Goal: Transaction & Acquisition: Purchase product/service

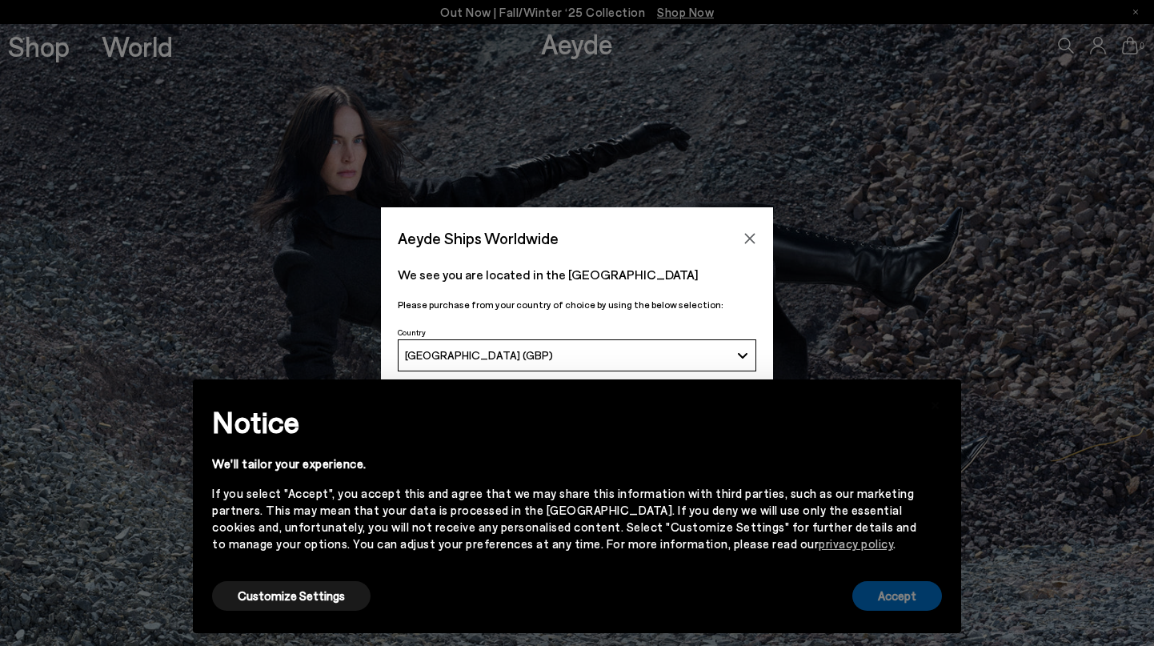
click at [886, 603] on button "Accept" at bounding box center [897, 596] width 90 height 30
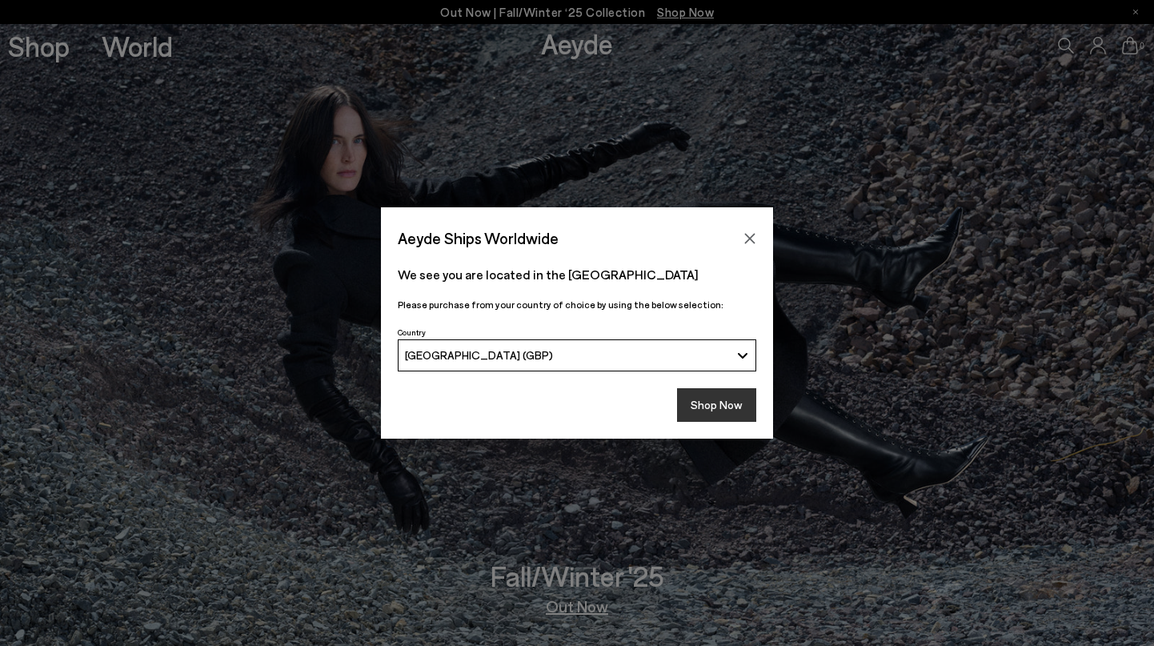
click at [718, 410] on button "Shop Now" at bounding box center [716, 405] width 79 height 34
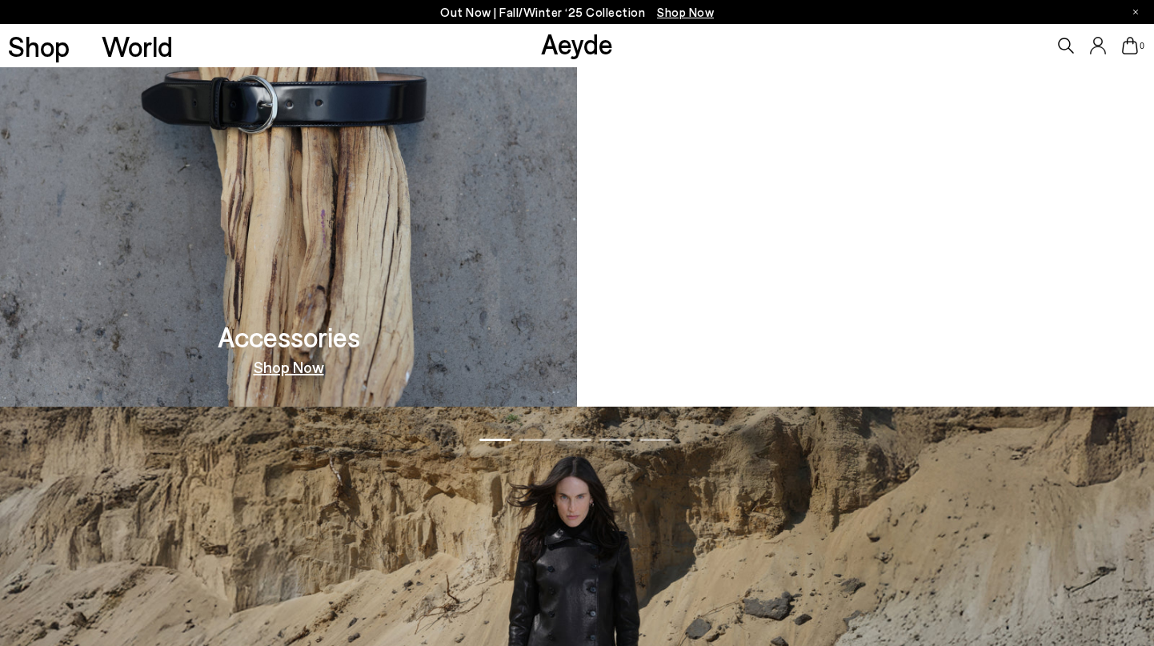
scroll to position [1459, 0]
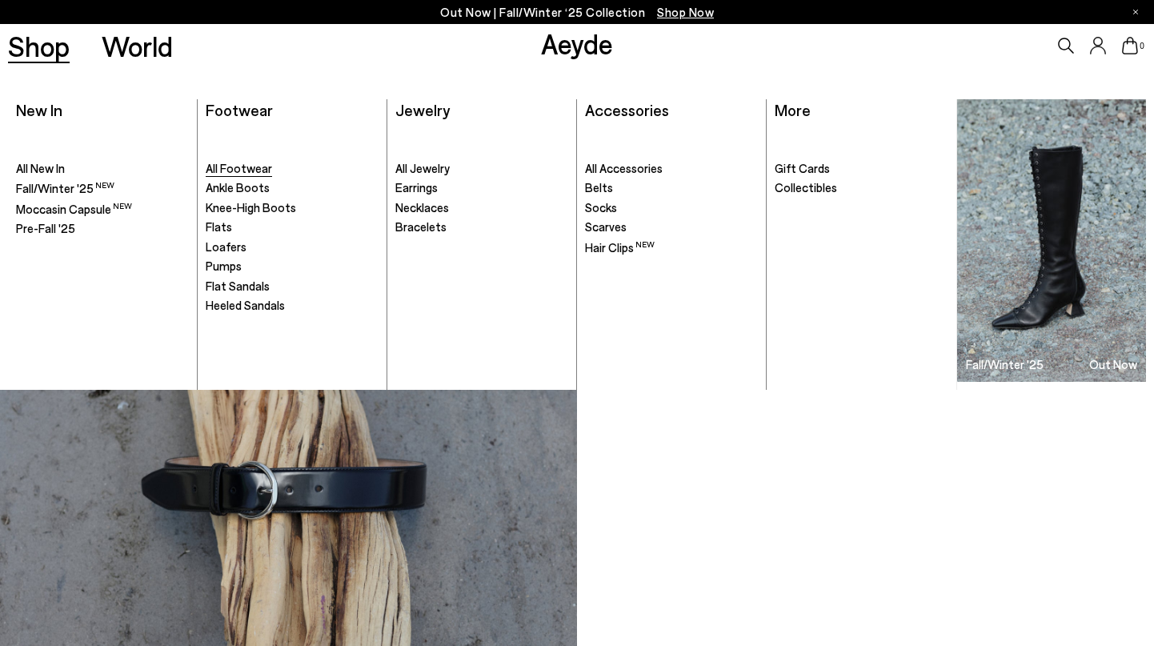
click at [222, 168] on span "All Footwear" at bounding box center [239, 168] width 66 height 14
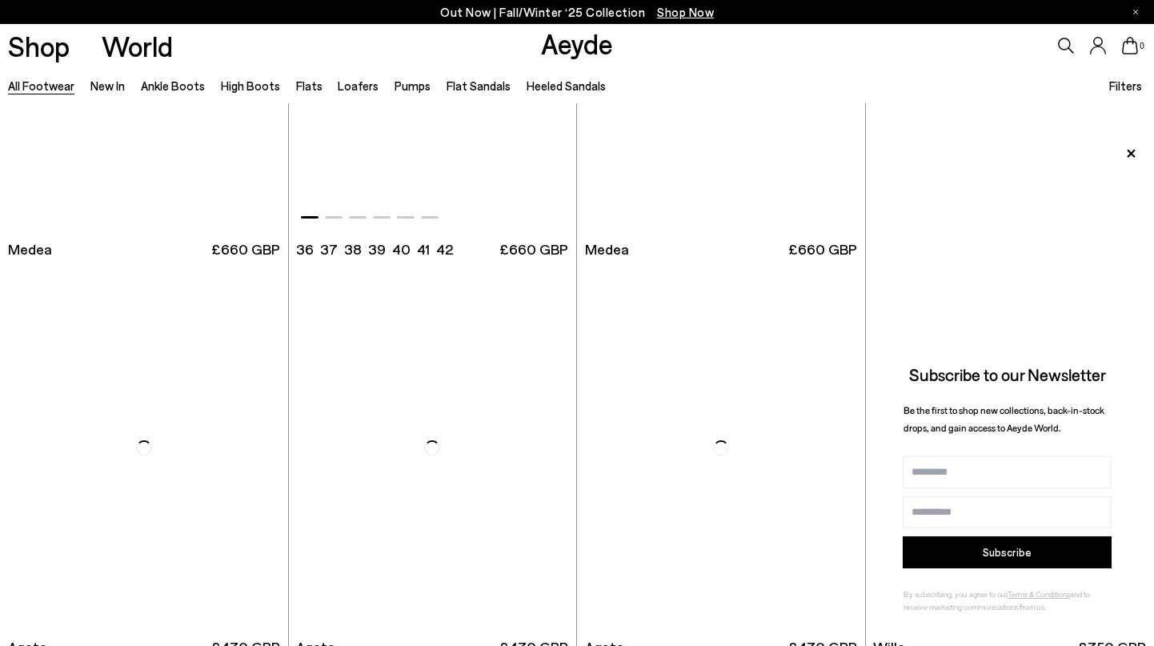
scroll to position [303, 0]
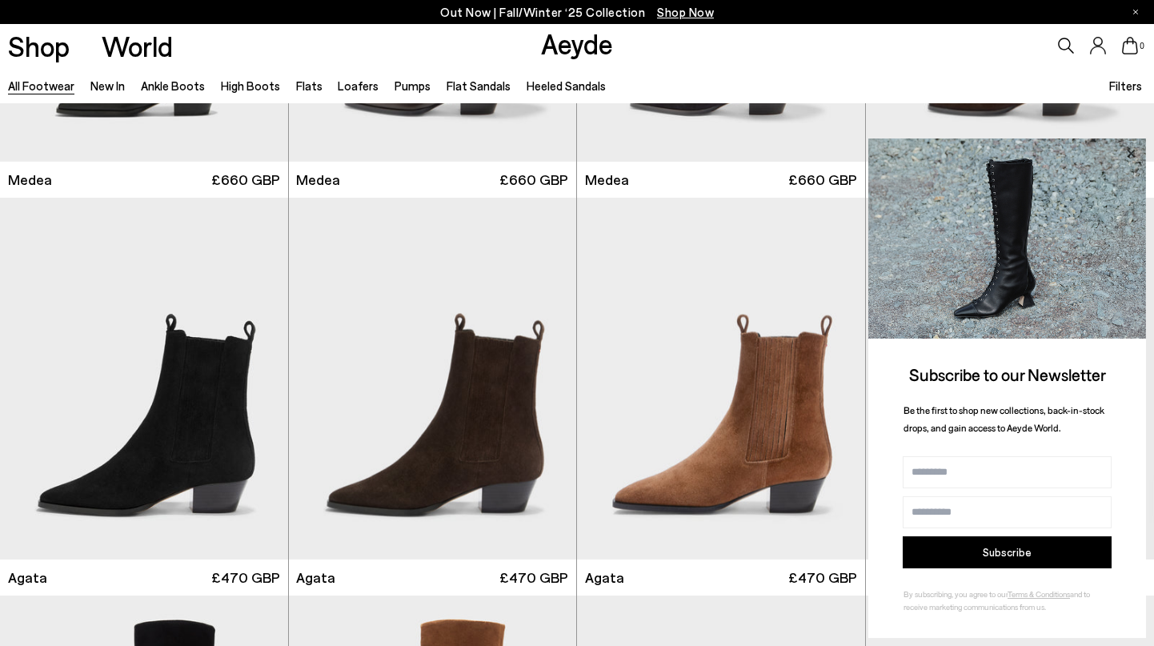
click at [1133, 150] on icon at bounding box center [1131, 153] width 8 height 8
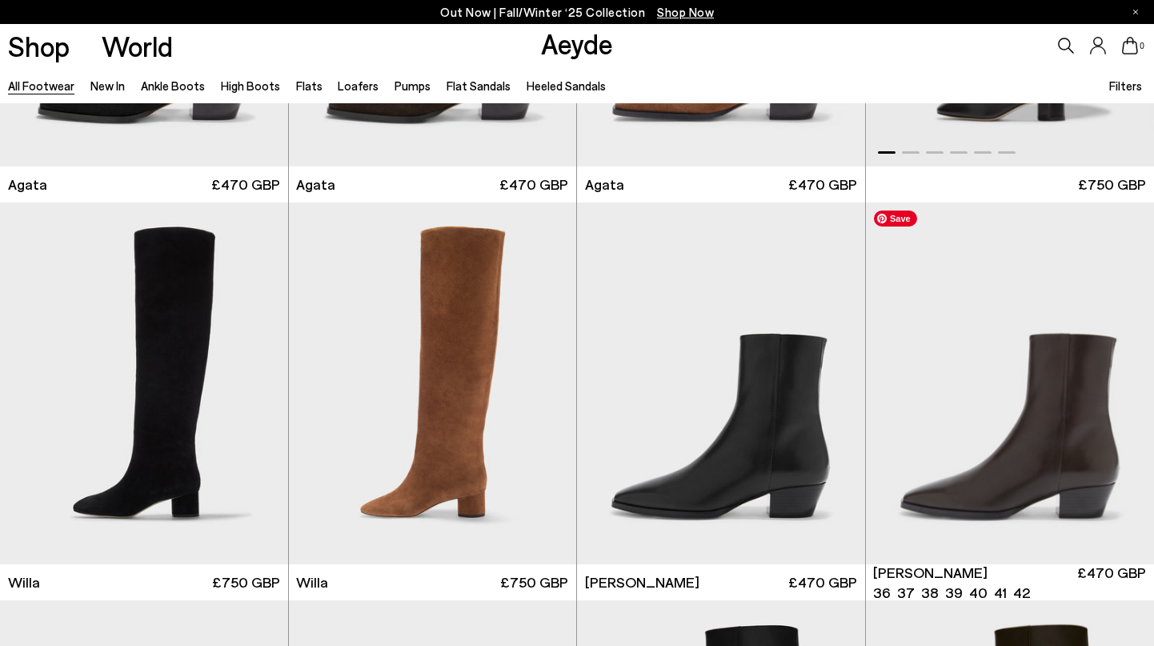
scroll to position [696, 0]
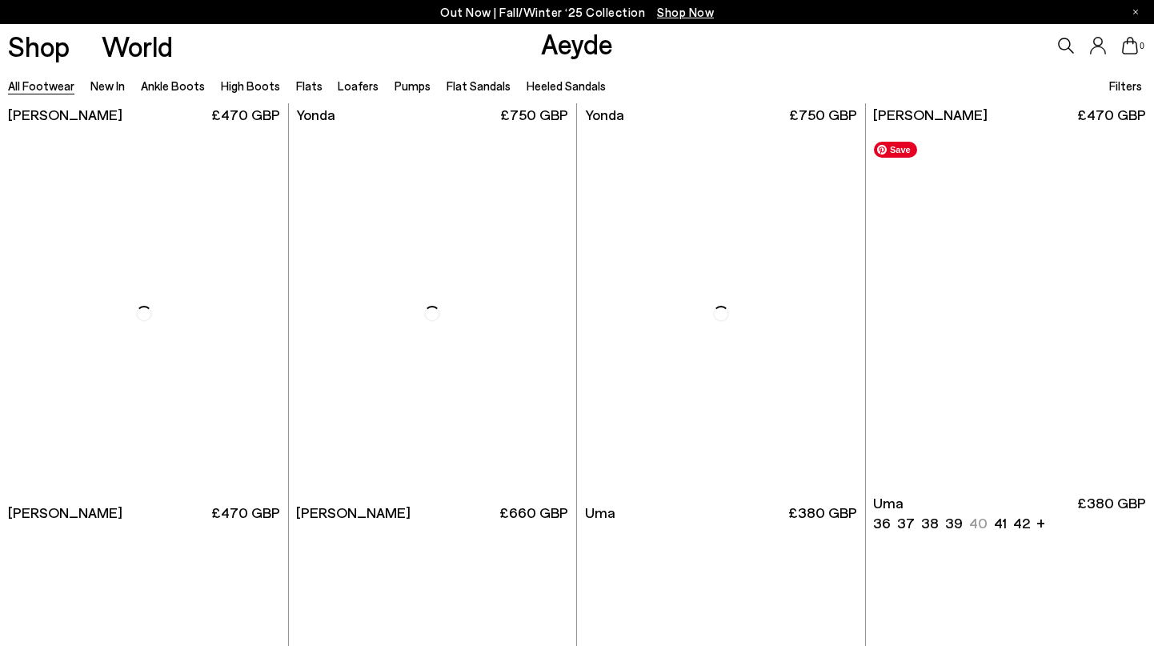
scroll to position [3960, 0]
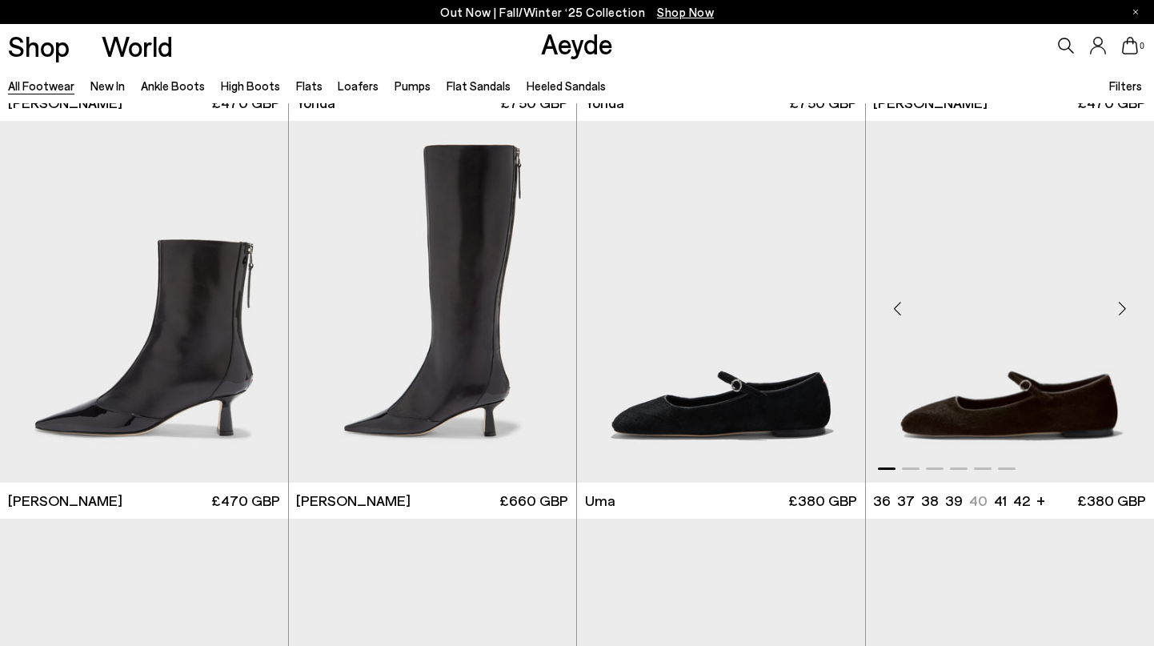
click at [1122, 308] on div "Next slide" at bounding box center [1122, 308] width 48 height 48
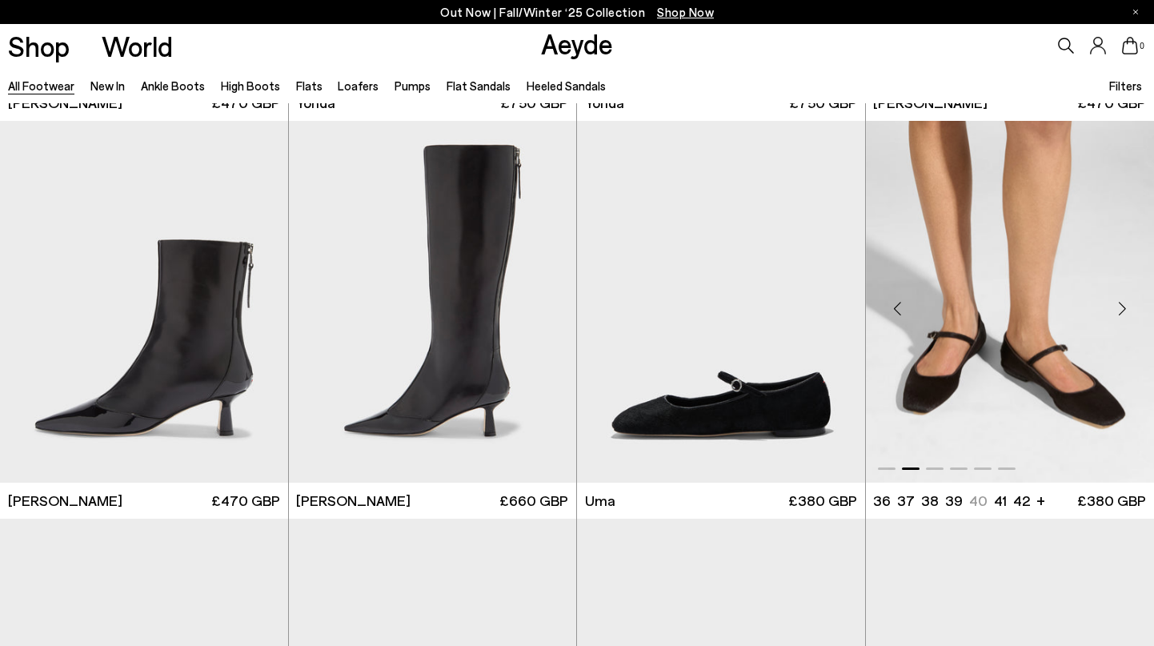
click at [1122, 308] on div "Next slide" at bounding box center [1122, 308] width 48 height 48
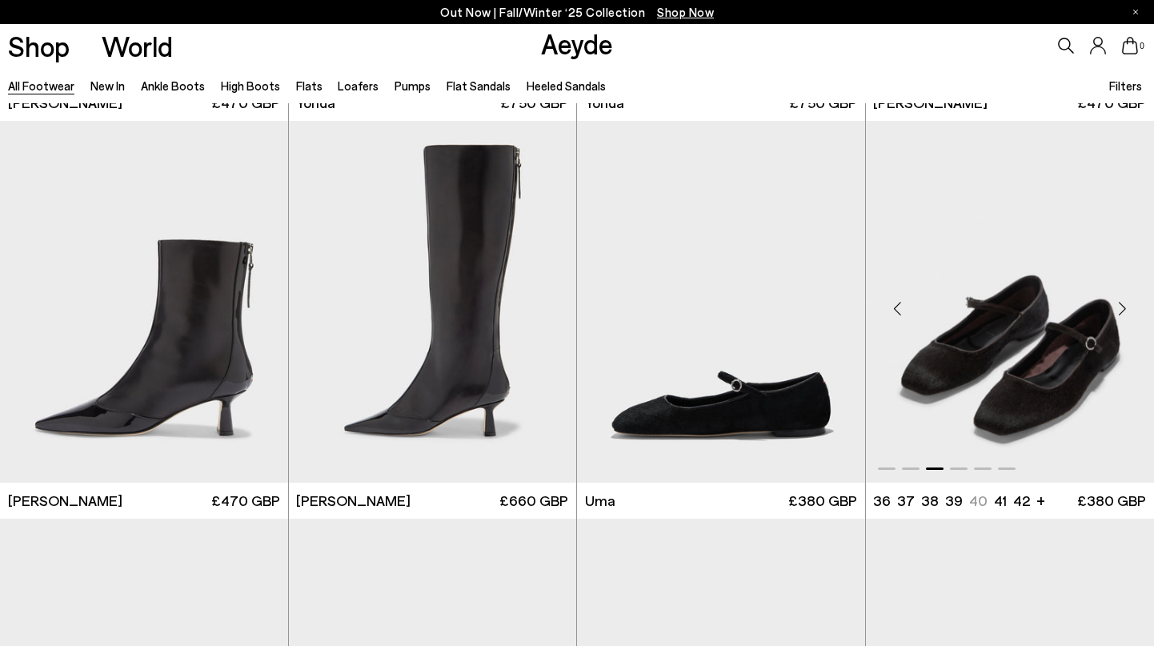
click at [1122, 308] on div "Next slide" at bounding box center [1122, 308] width 48 height 48
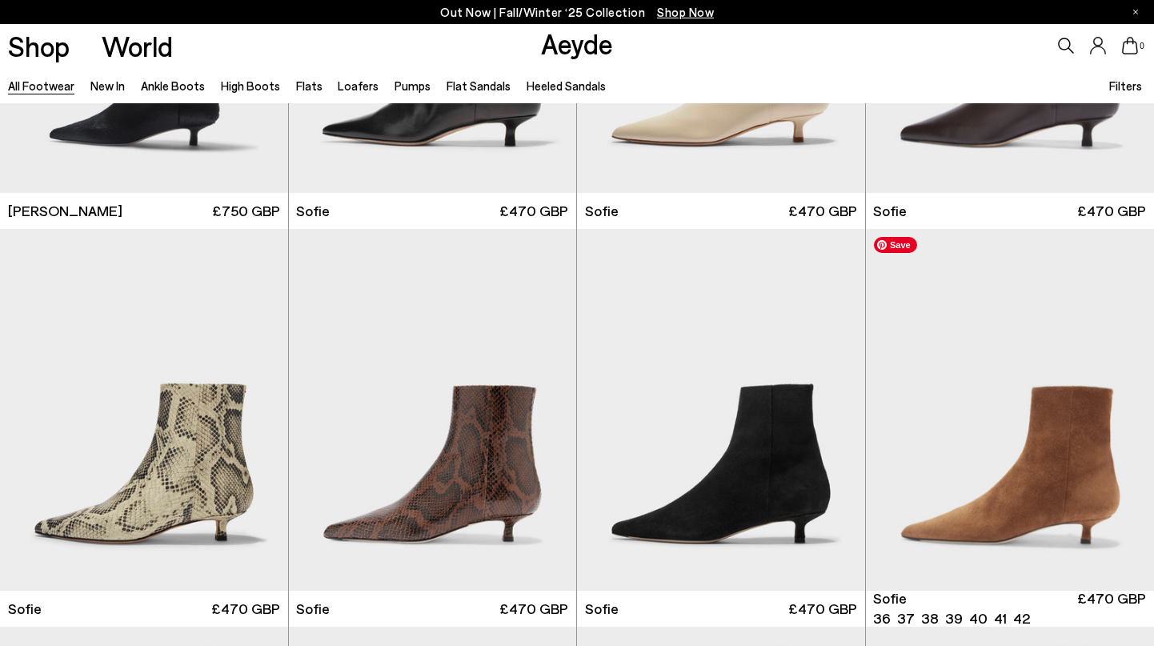
scroll to position [5047, 0]
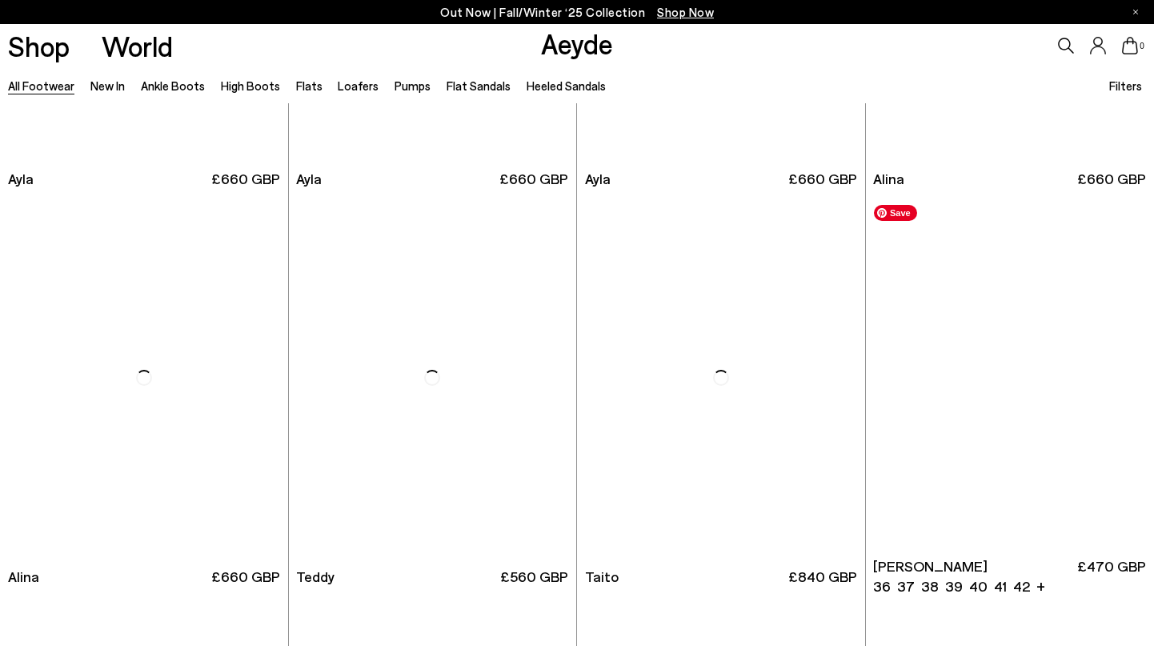
scroll to position [8663, 0]
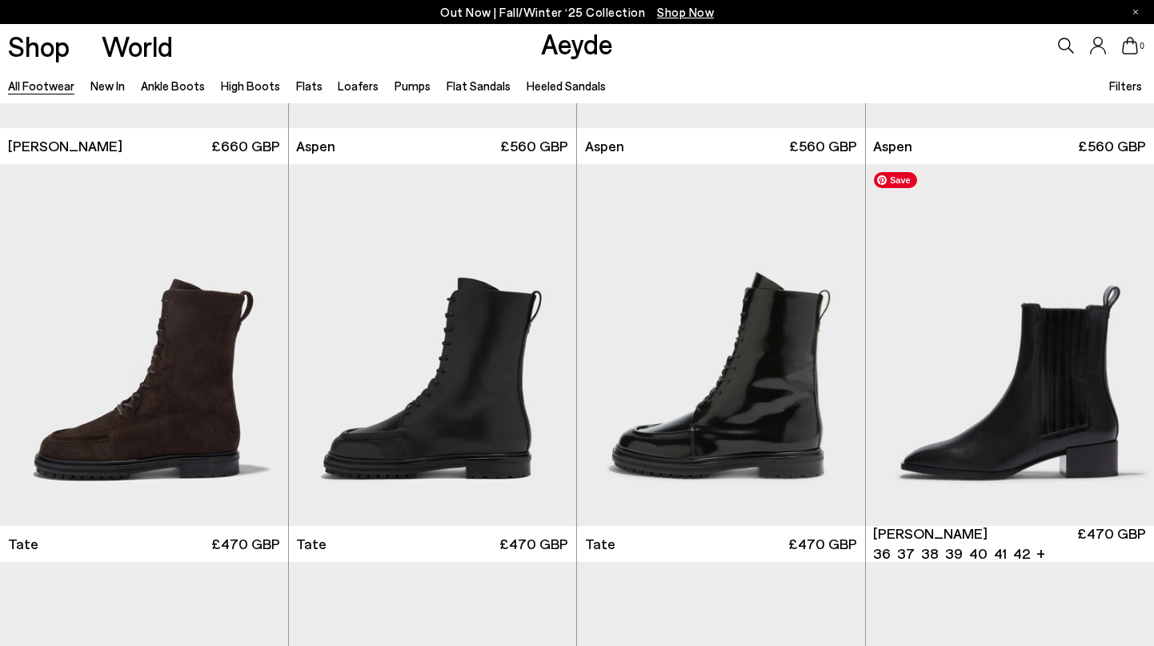
scroll to position [10693, 0]
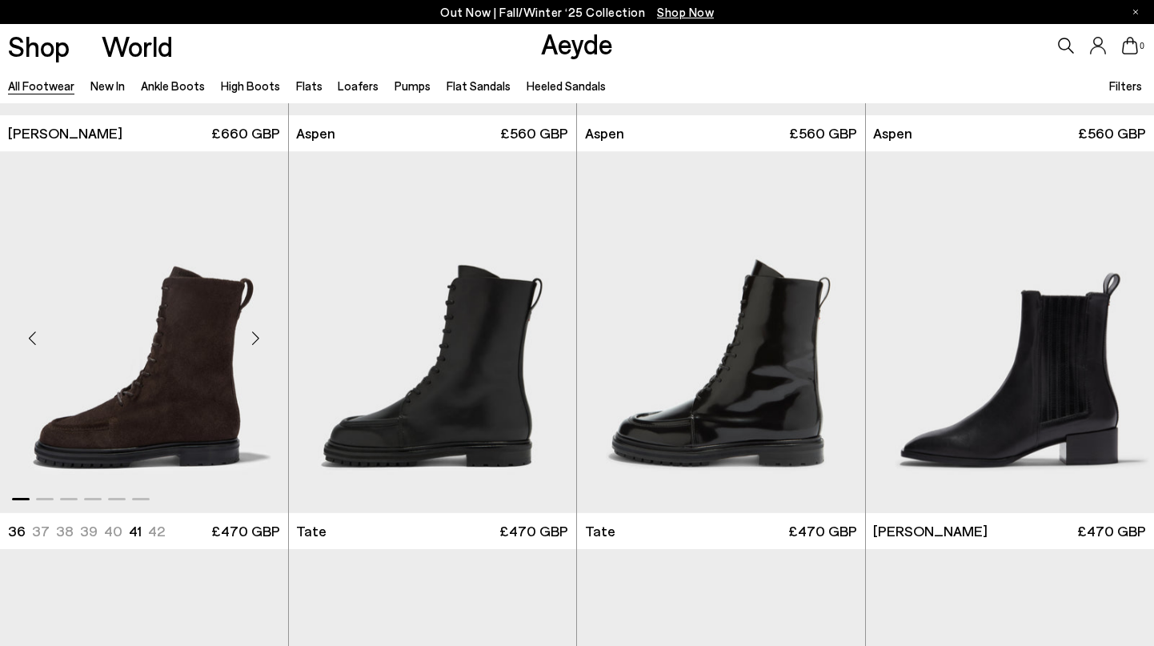
click at [258, 336] on div "Next slide" at bounding box center [256, 339] width 48 height 48
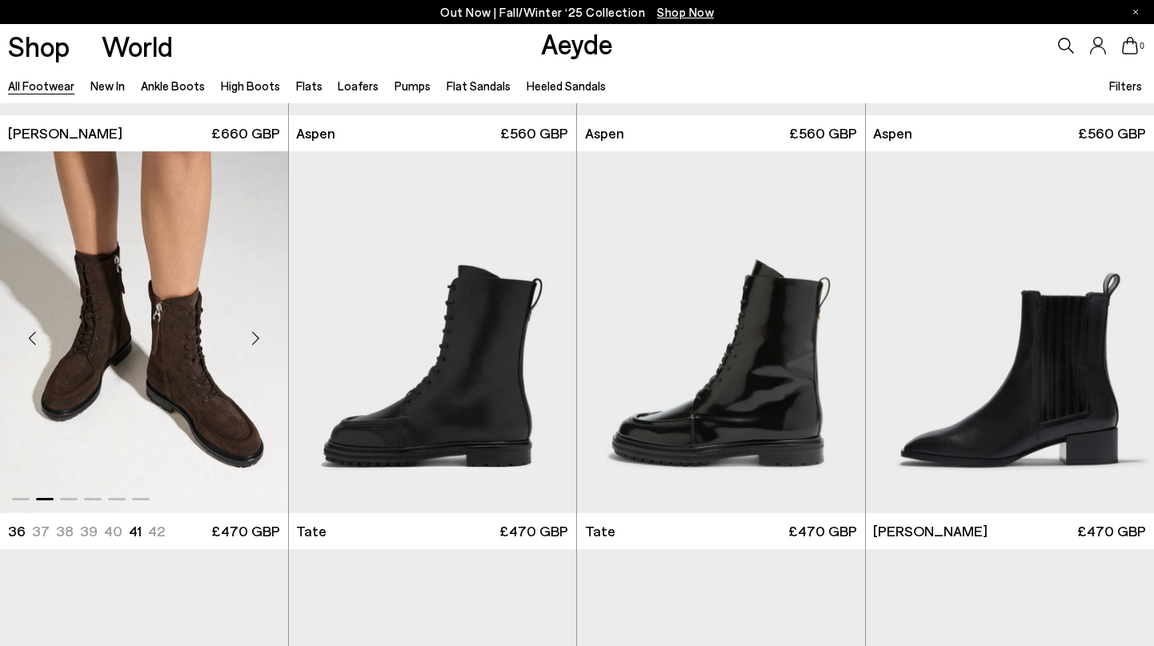
click at [258, 336] on div "Next slide" at bounding box center [256, 339] width 48 height 48
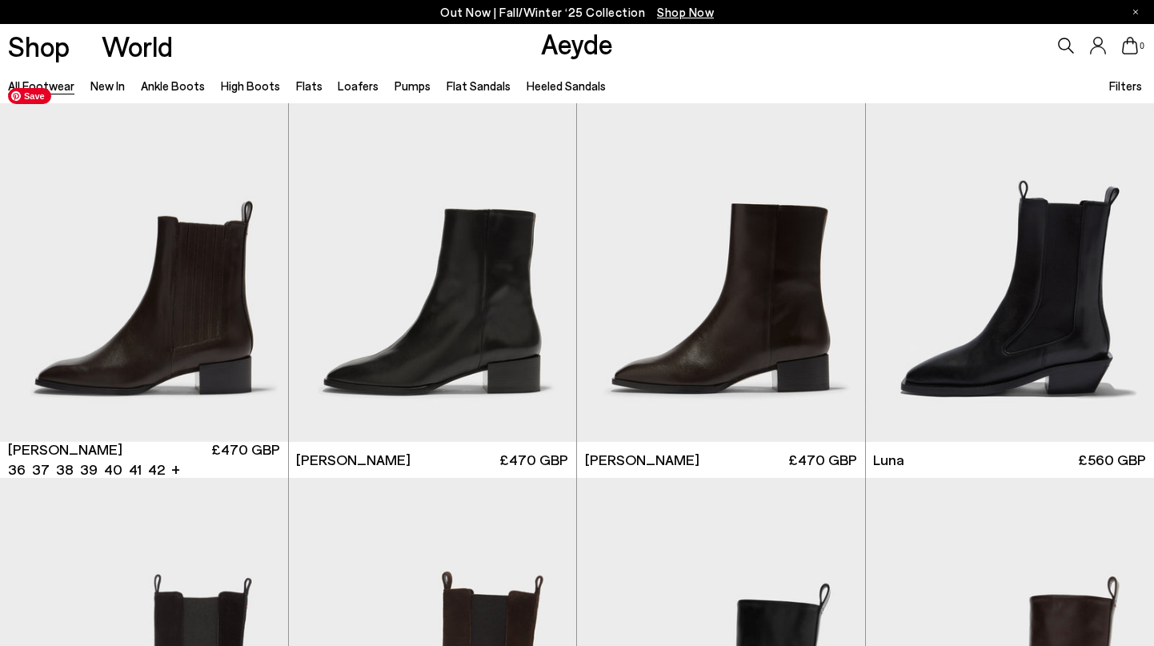
scroll to position [11164, 0]
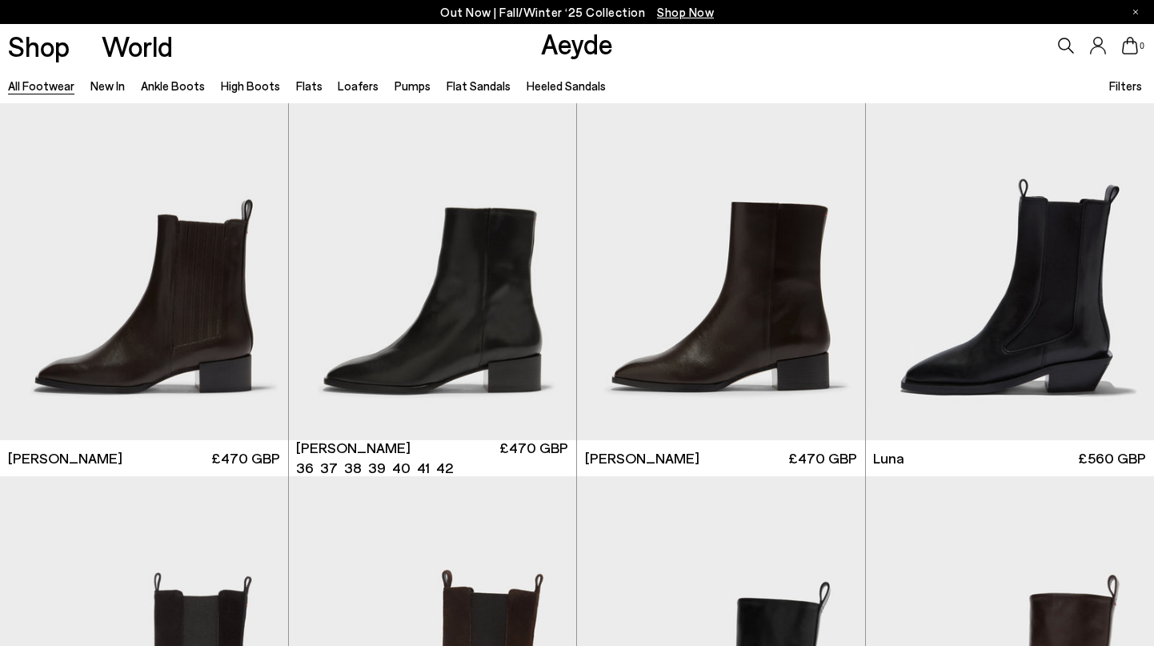
click at [574, 42] on link "Aeyde" at bounding box center [577, 43] width 72 height 34
